Goal: Navigation & Orientation: Find specific page/section

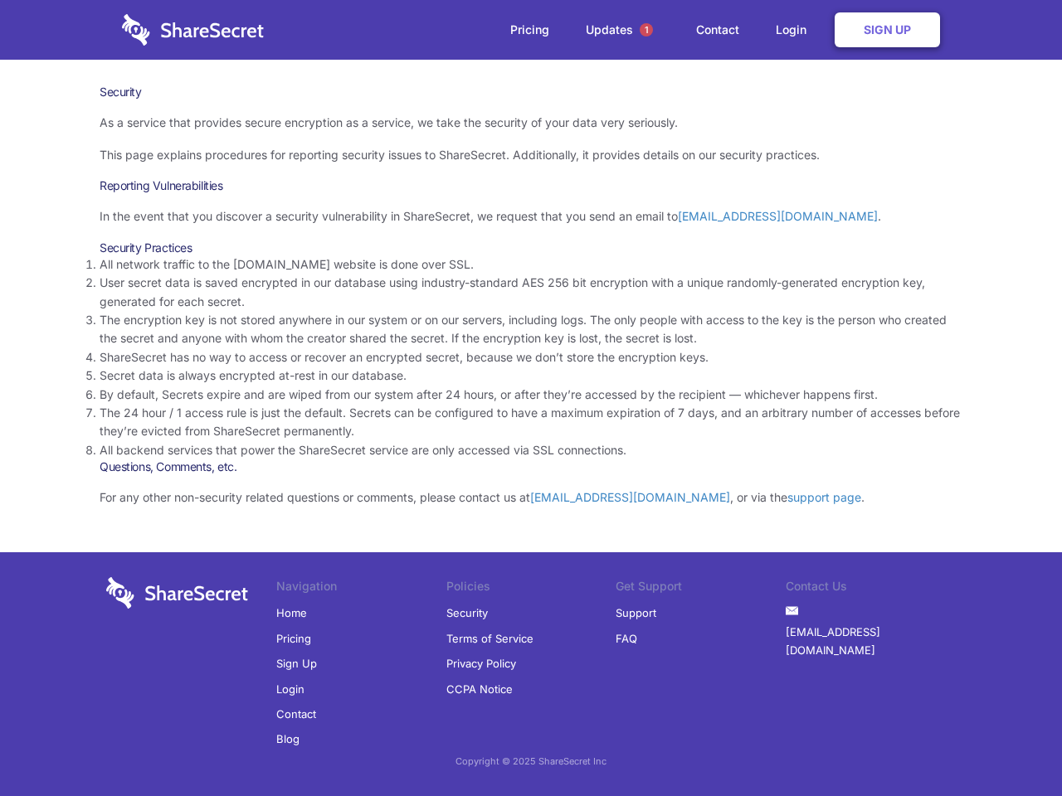
click at [531, 398] on li "By default, Secrets expire and are wiped from our system after 24 hours, or aft…" at bounding box center [531, 395] width 863 height 18
click at [646, 30] on span "1" at bounding box center [646, 29] width 13 height 13
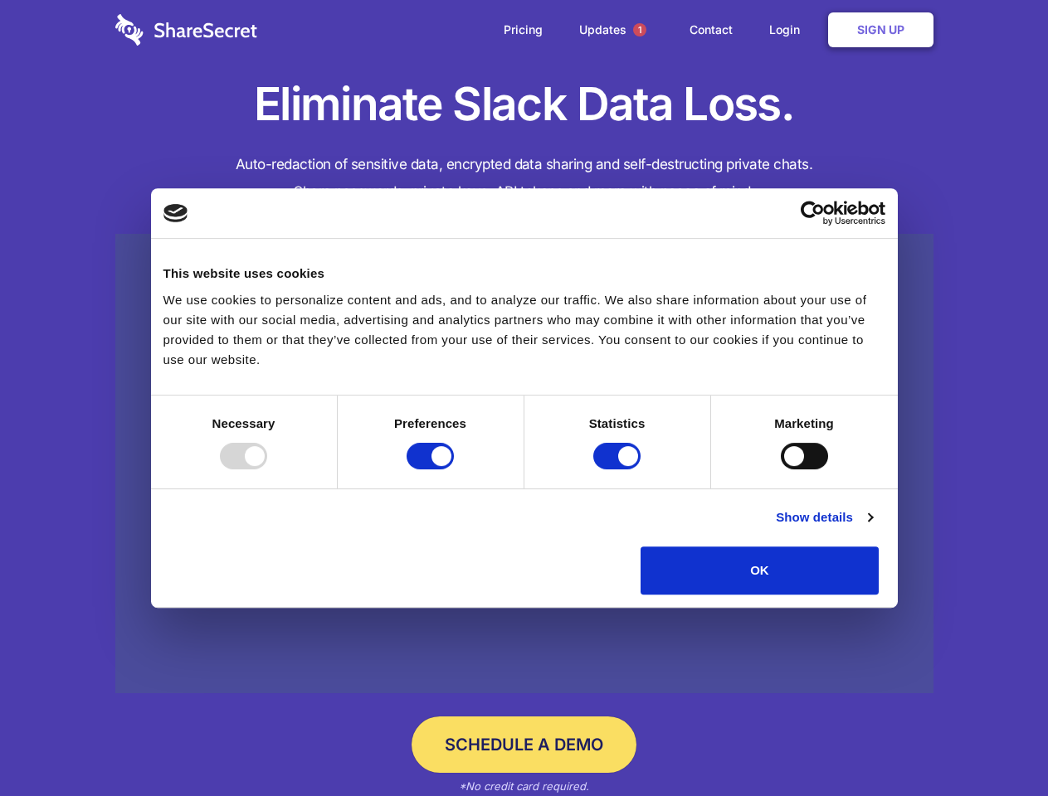
click at [267, 470] on div at bounding box center [243, 456] width 47 height 27
click at [454, 470] on input "Preferences" at bounding box center [429, 456] width 47 height 27
checkbox input "false"
click at [619, 470] on input "Statistics" at bounding box center [616, 456] width 47 height 27
checkbox input "false"
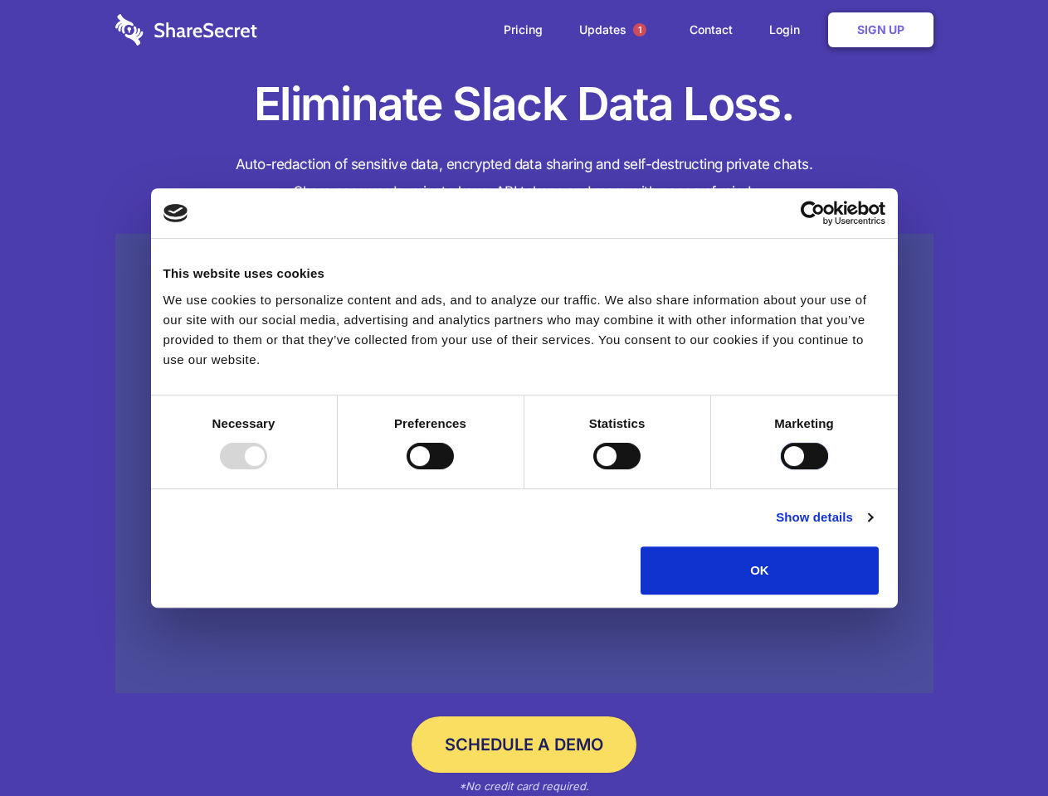
click at [781, 470] on input "Marketing" at bounding box center [804, 456] width 47 height 27
checkbox input "true"
click at [872, 528] on link "Show details" at bounding box center [824, 518] width 96 height 20
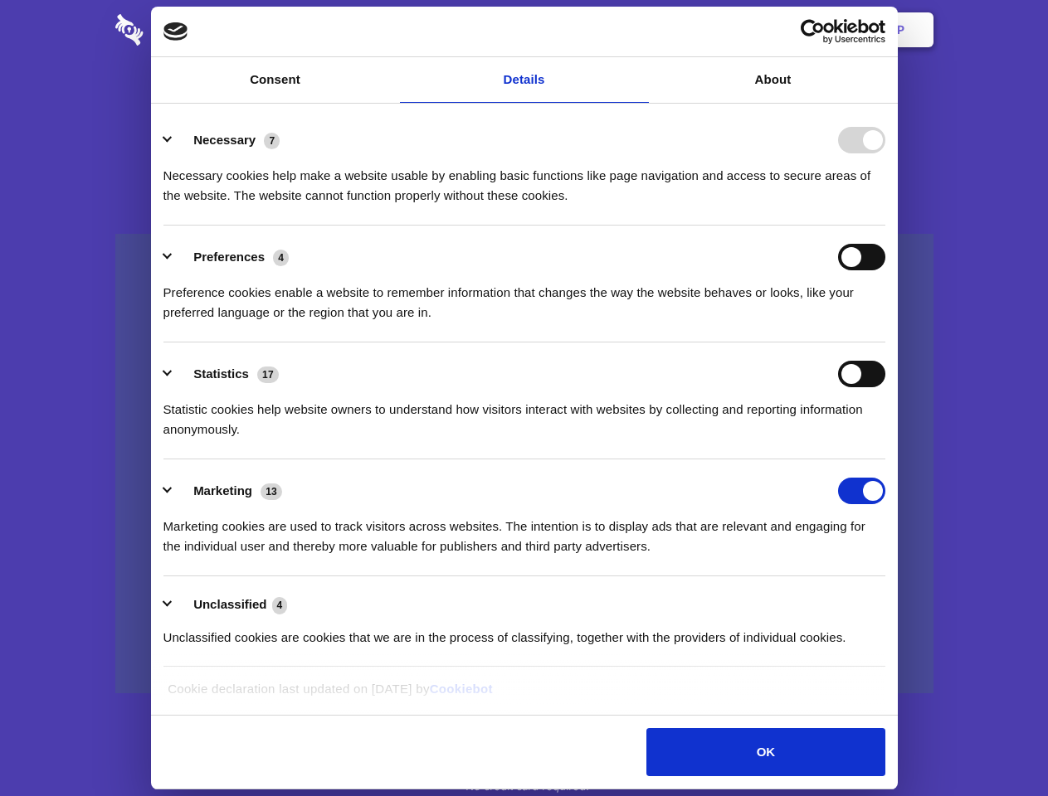
click at [885, 226] on li "Necessary 7 Necessary cookies help make a website usable by enabling basic func…" at bounding box center [524, 167] width 722 height 117
click at [639, 30] on span "1" at bounding box center [639, 29] width 13 height 13
